Goal: Task Accomplishment & Management: Use online tool/utility

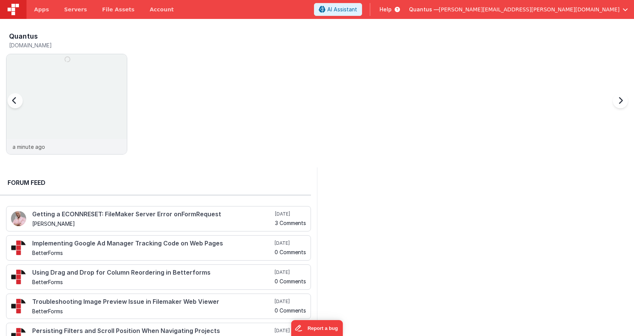
click at [38, 72] on div at bounding box center [23, 105] width 30 height 109
click at [100, 92] on img at bounding box center [66, 114] width 121 height 121
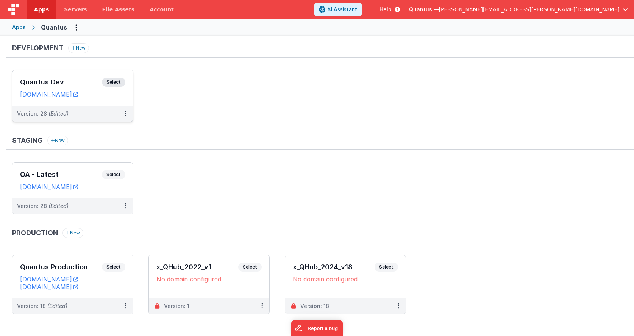
click at [67, 78] on h3 "Quantus Dev" at bounding box center [61, 82] width 82 height 8
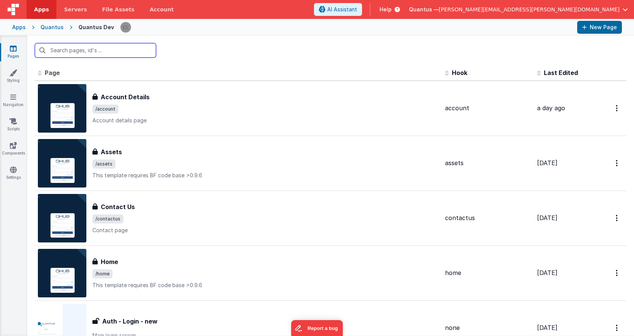
click at [97, 50] on input "text" at bounding box center [95, 50] width 121 height 14
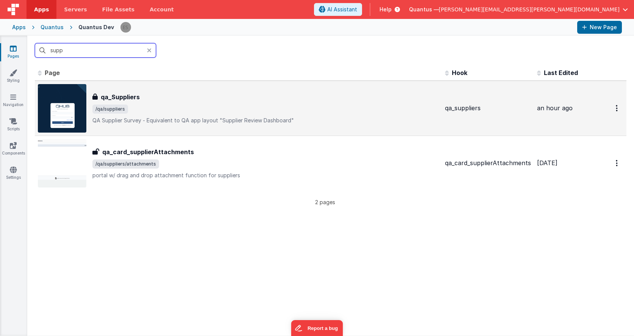
type input "supp"
click at [200, 92] on div "qa_Suppliers" at bounding box center [265, 96] width 347 height 9
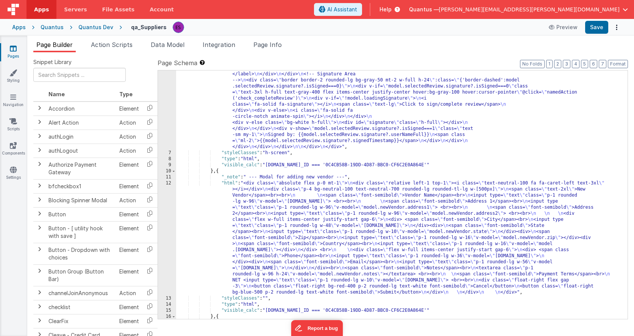
scroll to position [1971, 0]
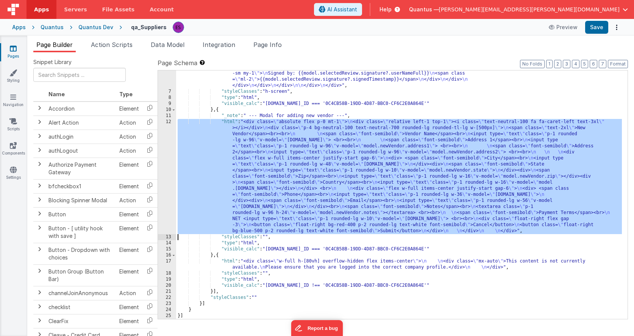
click at [166, 156] on div "12" at bounding box center [167, 176] width 18 height 115
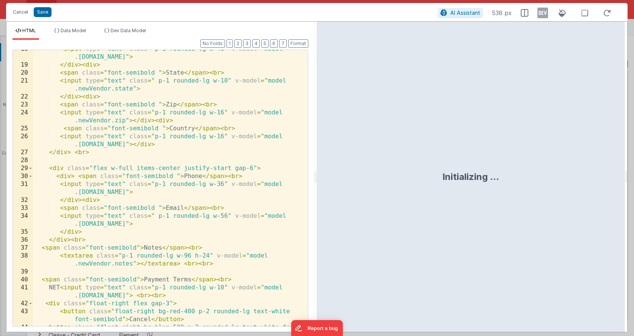
scroll to position [233, 0]
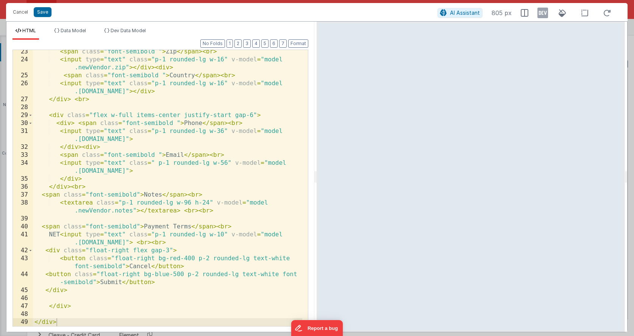
click at [112, 186] on div "< span class = "font-semibold " > Zip </ span > < br > < input type = "text" cl…" at bounding box center [167, 194] width 269 height 292
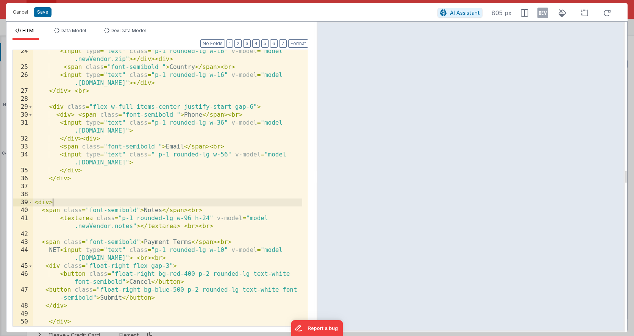
scroll to position [257, 0]
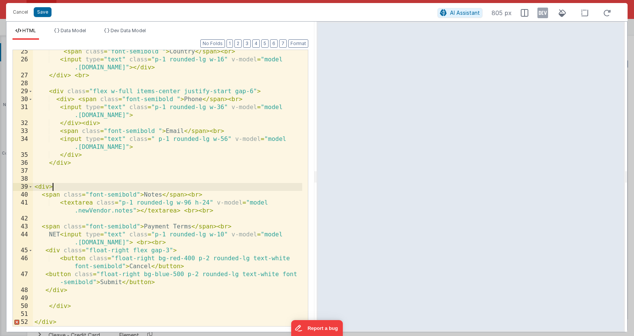
click at [70, 294] on div "< span class = "font-semibold " > Country </ span > < br > < input type = "text…" at bounding box center [167, 194] width 269 height 292
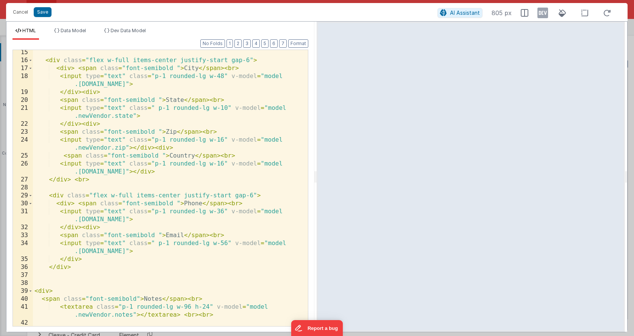
scroll to position [0, 0]
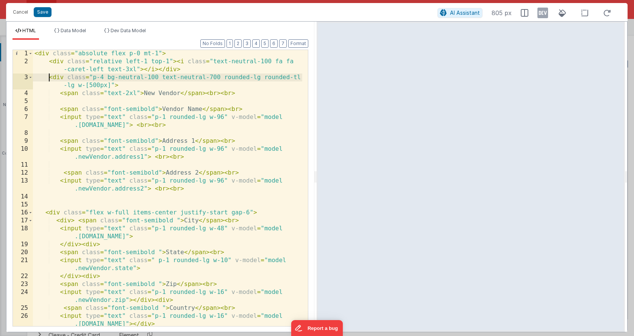
click at [48, 80] on div "< div class = "absolute flex p-0 mt-1" > < div class = "relative left-1 top-1" …" at bounding box center [167, 196] width 269 height 292
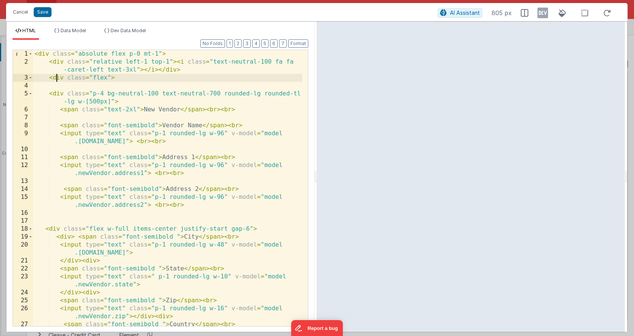
click at [56, 76] on div "< div class = "absolute flex p-0 mt-1" > < div class = "relative left-1 top-1" …" at bounding box center [167, 200] width 269 height 300
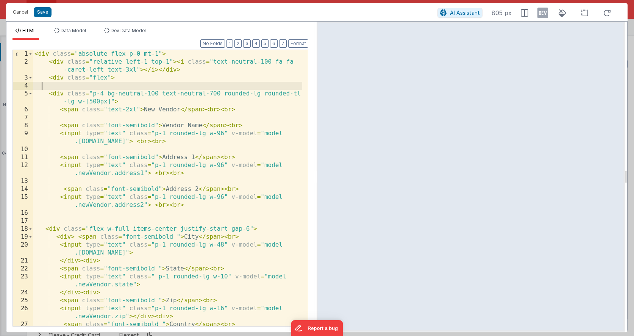
click at [43, 85] on div "< div class = "absolute flex p-0 mt-1" > < div class = "relative left-1 top-1" …" at bounding box center [167, 200] width 269 height 300
click at [59, 93] on div "< div class = "absolute flex p-0 mt-1" > < div class = "relative left-1 top-1" …" at bounding box center [167, 200] width 269 height 300
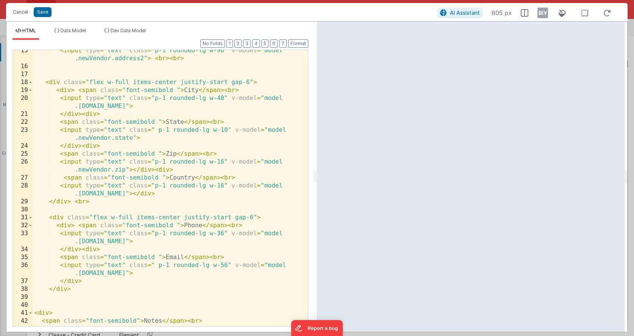
scroll to position [289, 0]
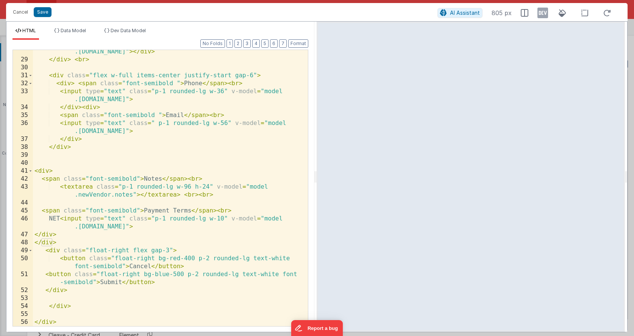
click at [40, 302] on div "< input type = "text" class = "p-1 rounded-lg w-16" v-model = "model .[DOMAIN_N…" at bounding box center [167, 190] width 269 height 300
click at [60, 241] on div "< input type = "text" class = "p-1 rounded-lg w-16" v-model = "model .[DOMAIN_N…" at bounding box center [167, 190] width 269 height 300
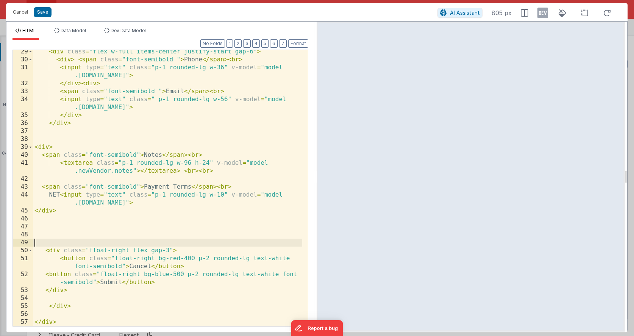
scroll to position [297, 0]
click at [51, 251] on div "< div class = "flex w-full items-center justify-start gap-6" > < div > < span c…" at bounding box center [167, 194] width 269 height 292
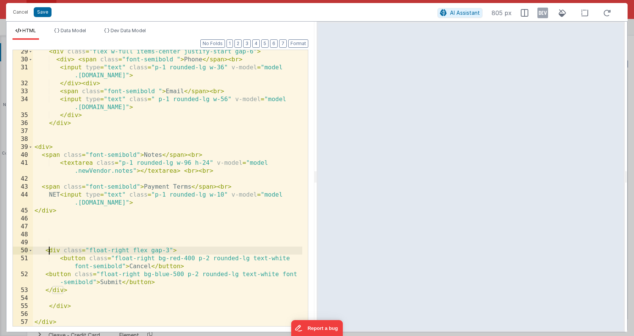
click at [50, 234] on div "< div class = "flex w-full items-center justify-start gap-6" > < div > < span c…" at bounding box center [167, 194] width 269 height 292
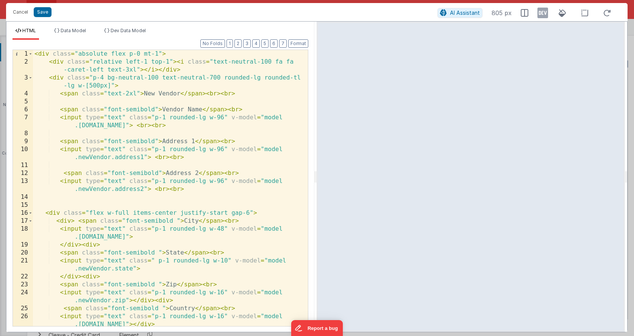
scroll to position [0, 0]
click at [44, 101] on div "< div class = "absolute flex p-0 mt-1" > < div class = "relative left-1 top-1" …" at bounding box center [167, 196] width 269 height 292
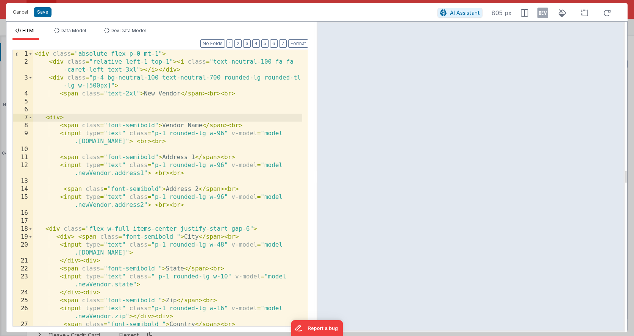
drag, startPoint x: 61, startPoint y: 116, endPoint x: 113, endPoint y: 99, distance: 54.6
click at [61, 116] on div "< div class = "absolute flex p-0 mt-1" > < div class = "relative left-1 top-1" …" at bounding box center [167, 200] width 269 height 300
click at [56, 108] on div "< div class = "absolute flex p-0 mt-1" > < div class = "relative left-1 top-1" …" at bounding box center [167, 200] width 269 height 300
click at [56, 117] on div "< div class = "absolute flex p-0 mt-1" > < div class = "relative left-1 top-1" …" at bounding box center [167, 200] width 269 height 300
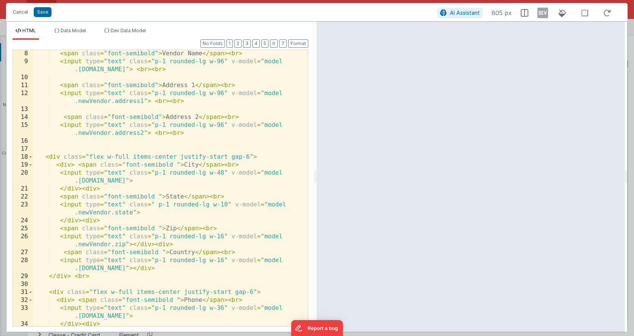
scroll to position [297, 0]
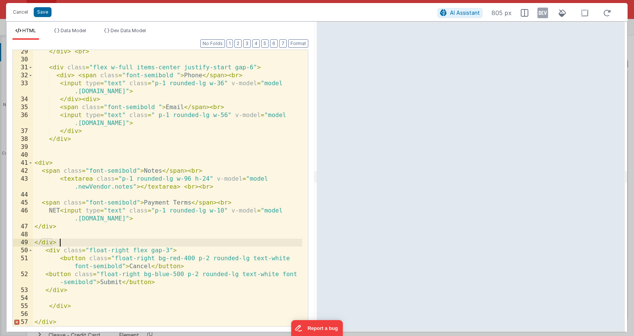
click at [60, 244] on div "</ div > < br > < div class = "flex w-full items-center justify-start gap-6" > …" at bounding box center [167, 194] width 269 height 292
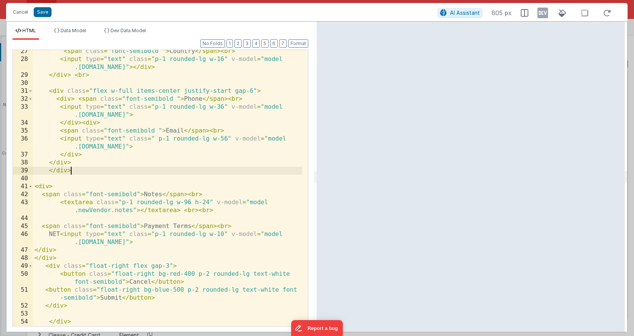
scroll to position [252, 0]
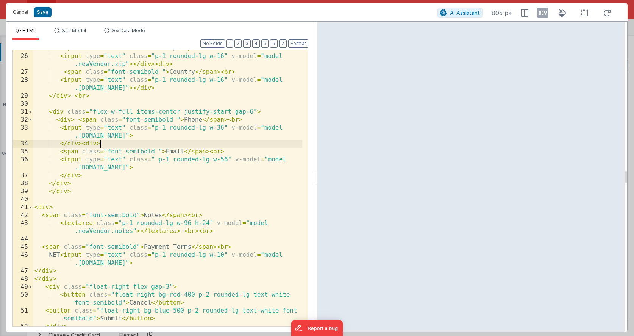
click at [146, 141] on div "< span class = "font-semibold " > Zip </ span > < br > < input type = "text" cl…" at bounding box center [167, 190] width 269 height 292
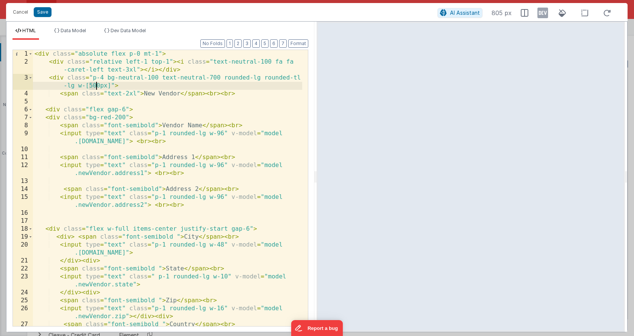
drag, startPoint x: 89, startPoint y: 86, endPoint x: 96, endPoint y: 86, distance: 6.8
click at [96, 86] on div "< div class = "absolute flex p-0 mt-1" > < div class = "relative left-1 top-1" …" at bounding box center [167, 200] width 269 height 300
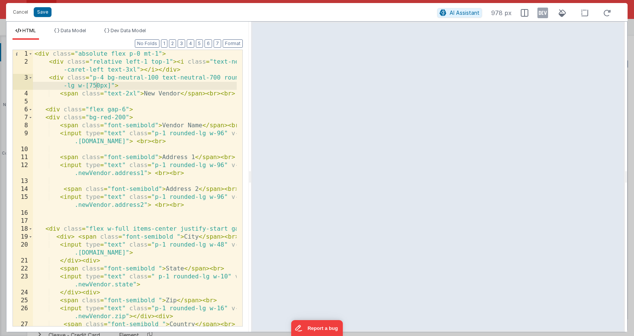
drag, startPoint x: 316, startPoint y: 177, endPoint x: 250, endPoint y: 184, distance: 65.9
click at [250, 184] on html "Cancel Save AI Assistant 978 px HTML Data Model Dev Data Model Format 7 6 5 4 3…" at bounding box center [317, 168] width 634 height 336
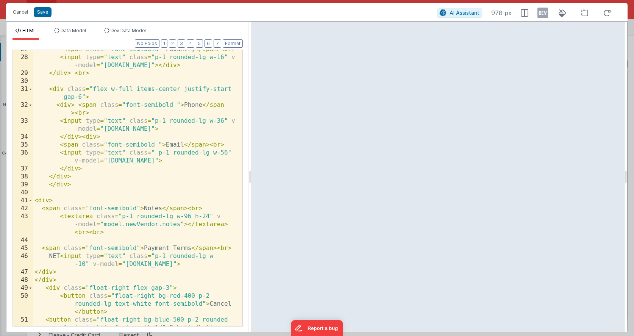
scroll to position [360, 0]
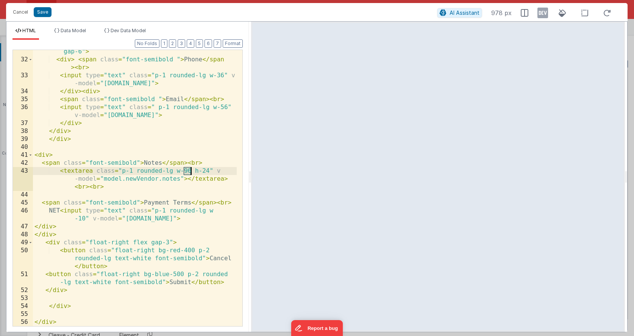
drag, startPoint x: 184, startPoint y: 171, endPoint x: 193, endPoint y: 171, distance: 8.7
click at [193, 171] on div "< div class = "flex w-full items-center justify-start gap-6" > < div > < span c…" at bounding box center [135, 190] width 204 height 300
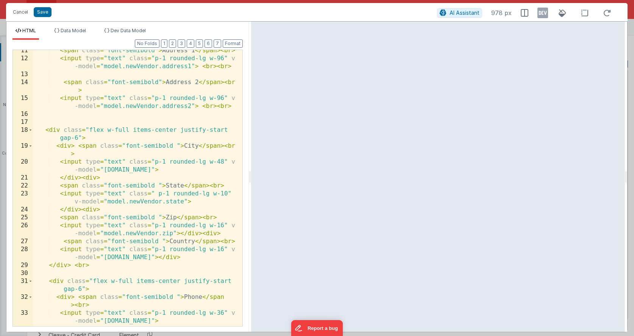
scroll to position [0, 0]
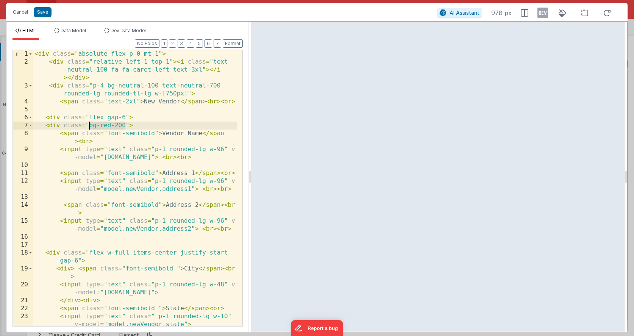
drag, startPoint x: 125, startPoint y: 125, endPoint x: 89, endPoint y: 126, distance: 36.4
click at [89, 126] on div "< div class = "absolute flex p-0 mt-1" > < div class = "relative left-1 top-1" …" at bounding box center [135, 196] width 204 height 292
click at [124, 116] on div "< div class = "absolute flex p-0 mt-1" > < div class = "relative left-1 top-1" …" at bounding box center [135, 196] width 204 height 292
click at [91, 125] on div "< div class = "absolute flex p-0 mt-1" > < div class = "relative left-1 top-1" …" at bounding box center [135, 196] width 204 height 292
drag, startPoint x: 121, startPoint y: 117, endPoint x: 130, endPoint y: 118, distance: 8.4
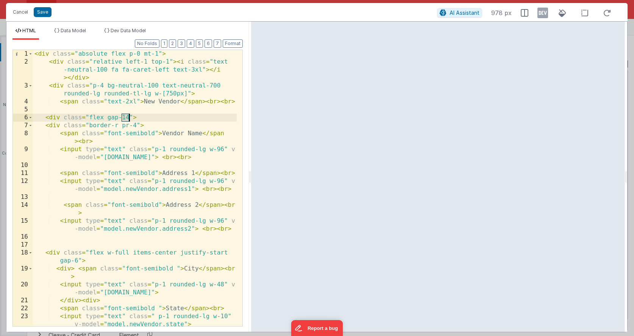
click at [130, 118] on div "< div class = "absolute flex p-0 mt-1" > < div class = "relative left-1 top-1" …" at bounding box center [135, 196] width 204 height 292
click at [67, 162] on div "< div class = "absolute flex p-0 mt-1" > < div class = "relative left-1 top-1" …" at bounding box center [135, 196] width 204 height 292
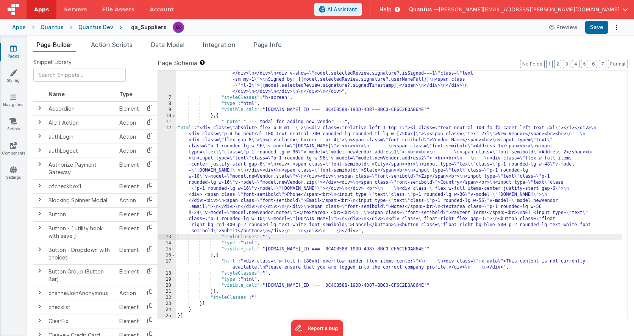
scroll to position [1965, 0]
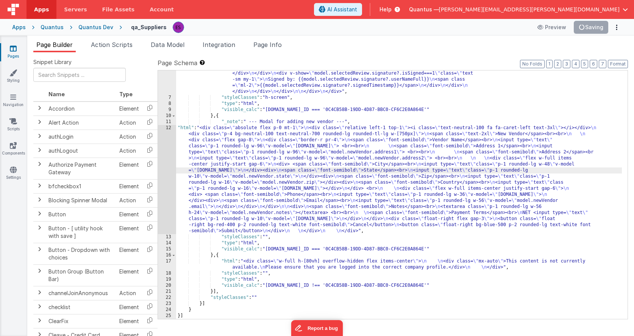
click at [165, 180] on div "12" at bounding box center [167, 179] width 18 height 109
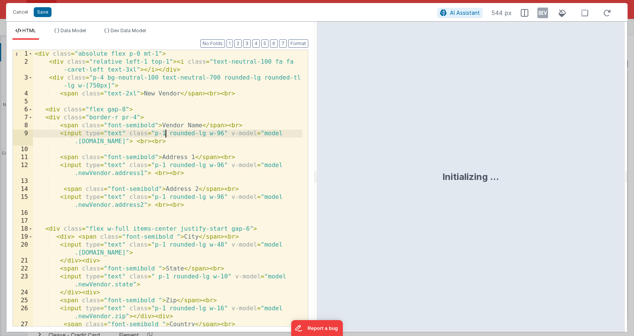
click at [164, 135] on div "< div class = "absolute flex p-0 mt-1" > < div class = "relative left-1 top-1" …" at bounding box center [167, 200] width 269 height 300
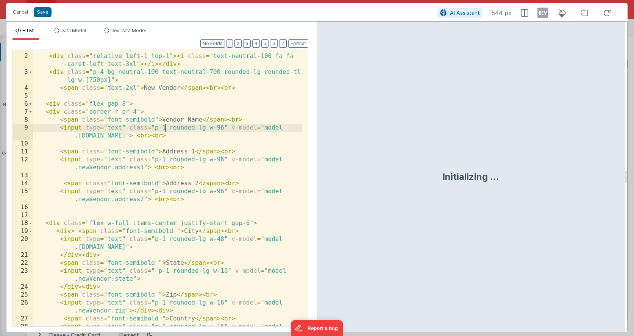
scroll to position [289, 0]
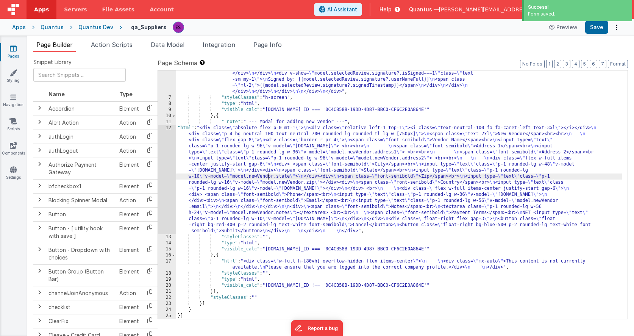
click at [166, 176] on div "12" at bounding box center [167, 179] width 18 height 109
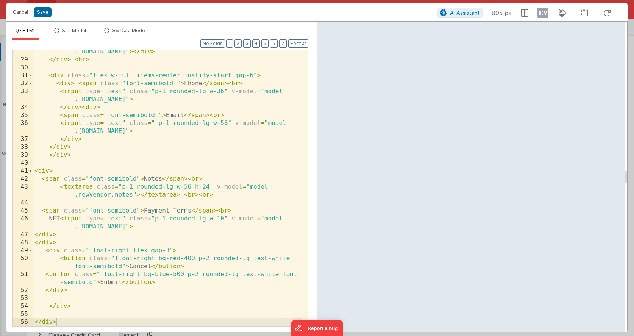
click at [145, 228] on div "< input type = "text" class = "p-1 rounded-lg w-16" v-model = "model .[DOMAIN_N…" at bounding box center [167, 190] width 269 height 300
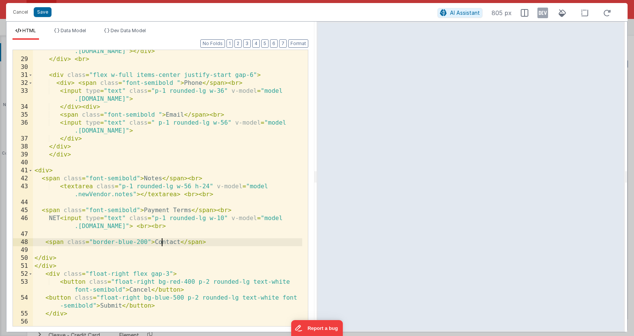
scroll to position [290, 0]
click at [123, 241] on div "< input type = "text" class = "p-1 rounded-lg w-16" v-model = "model .[DOMAIN_N…" at bounding box center [167, 189] width 269 height 300
click at [93, 243] on div "< input type = "text" class = "p-1 rounded-lg w-16" v-model = "model .[DOMAIN_N…" at bounding box center [167, 189] width 269 height 300
click at [219, 241] on div "< input type = "text" class = "p-1 rounded-lg w-16" v-model = "model .[DOMAIN_N…" at bounding box center [167, 189] width 269 height 300
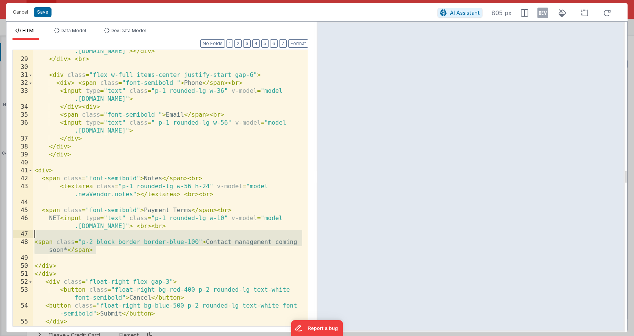
drag, startPoint x: 92, startPoint y: 249, endPoint x: 19, endPoint y: 237, distance: 74.1
click at [19, 237] on div "28 29 30 31 32 33 34 35 36 37 38 39 40 41 42 43 44 45 46 47 48 49 50 51 52 53 5…" at bounding box center [161, 188] width 296 height 277
